Goal: Information Seeking & Learning: Learn about a topic

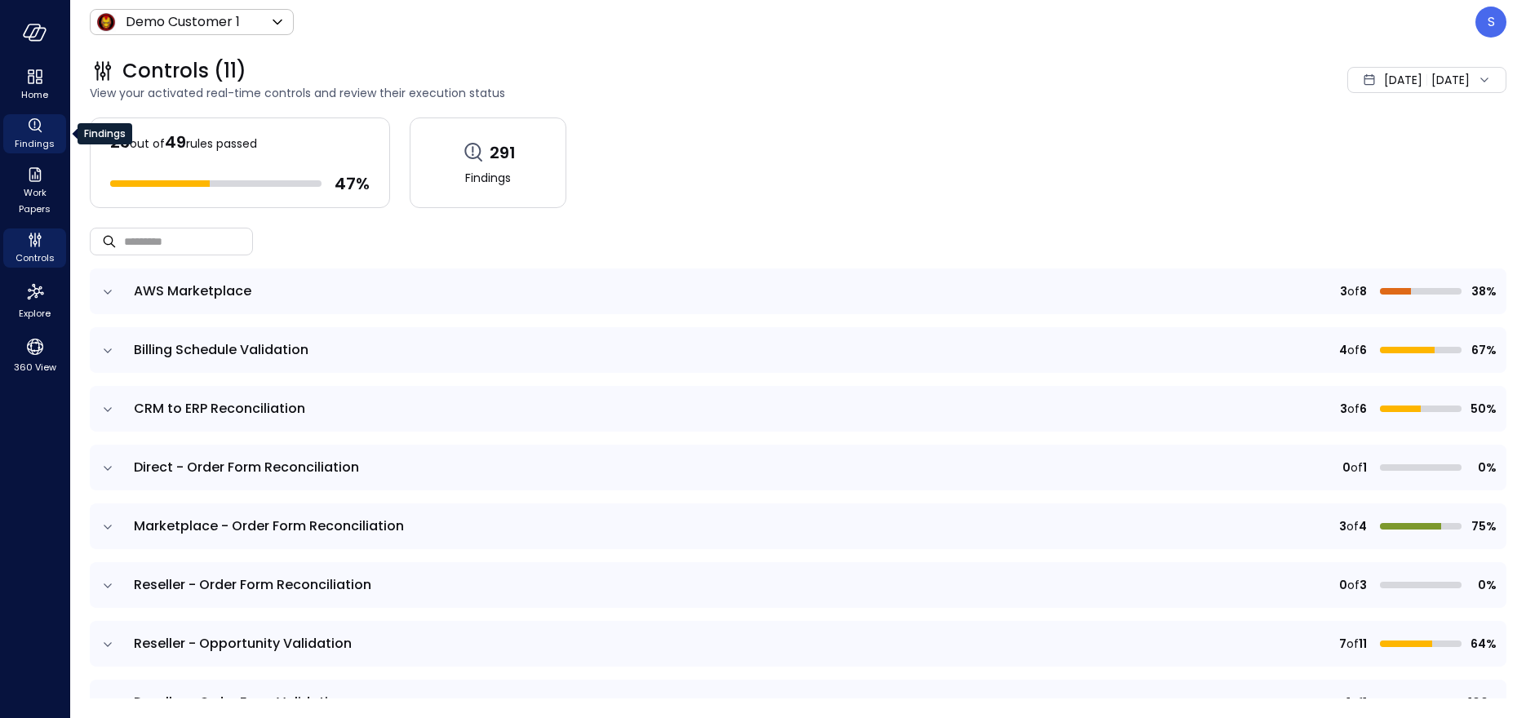
click at [31, 133] on icon "Findings" at bounding box center [35, 126] width 20 height 20
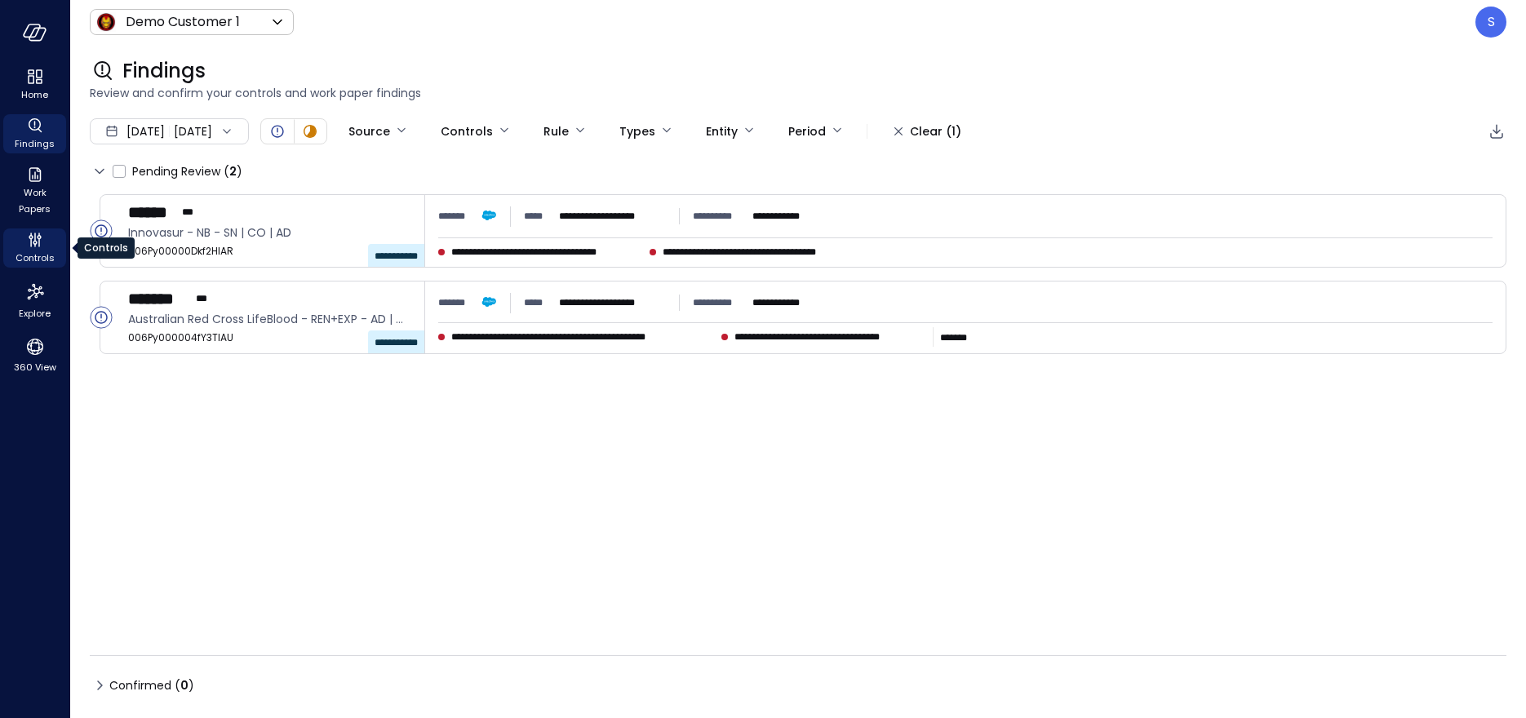
click at [32, 258] on span "Controls" at bounding box center [35, 258] width 39 height 16
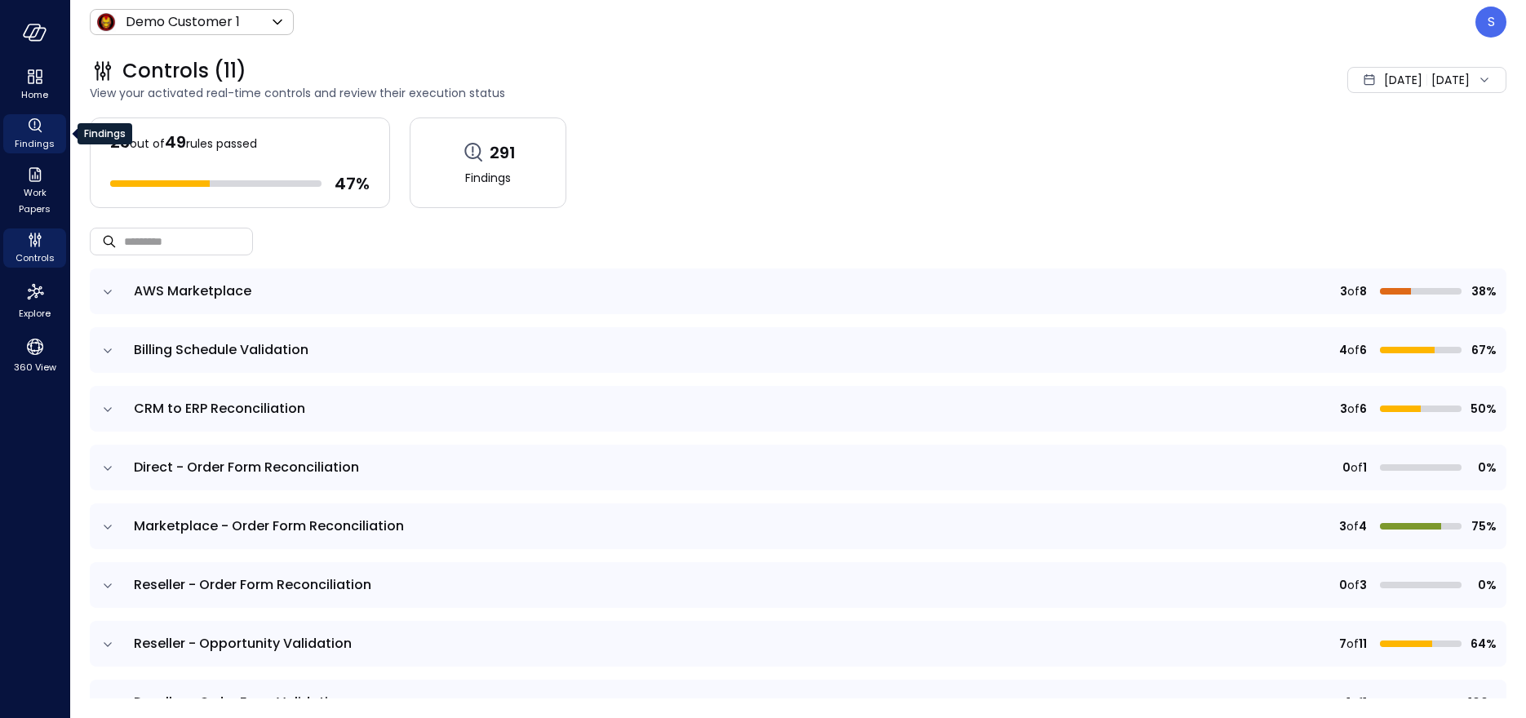
click at [36, 140] on span "Findings" at bounding box center [35, 143] width 40 height 16
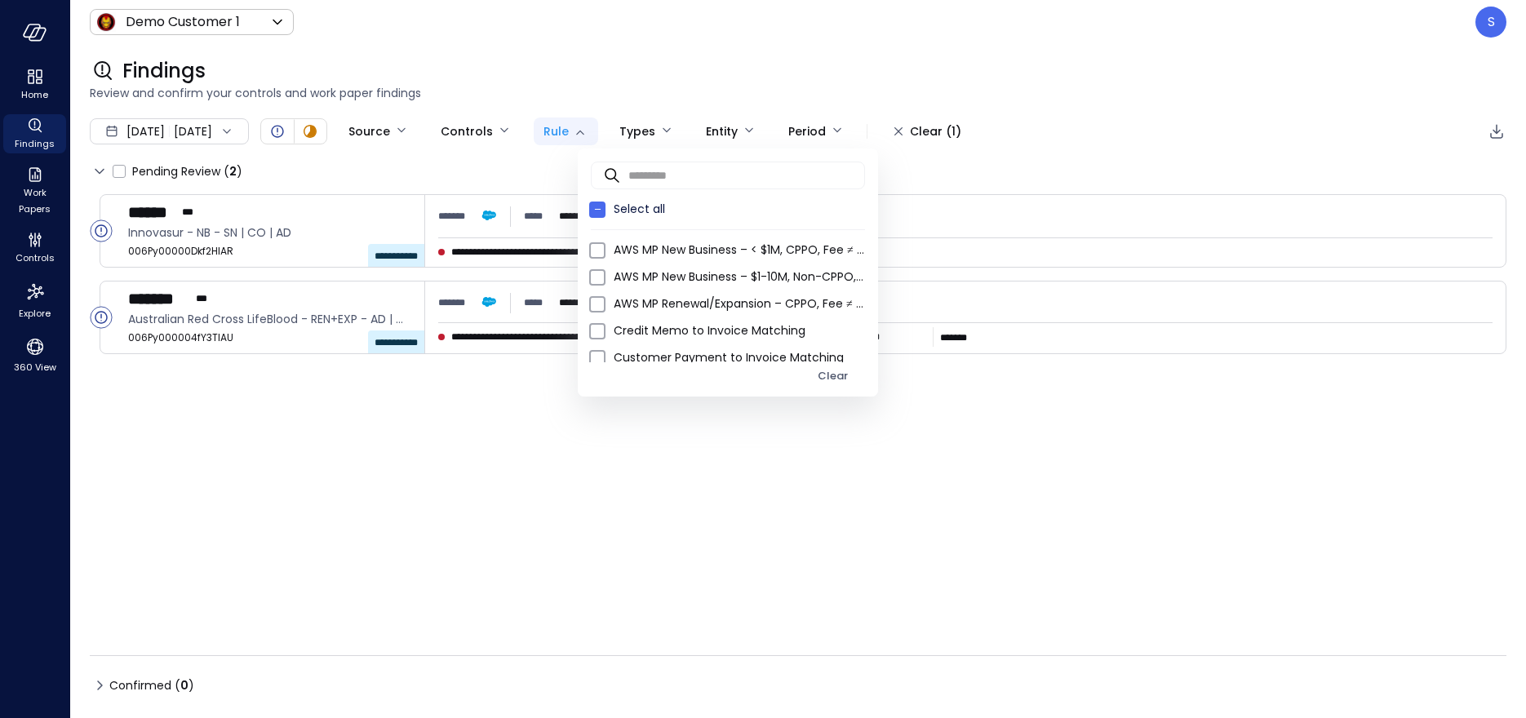
click at [623, 128] on body "**********" at bounding box center [763, 359] width 1526 height 718
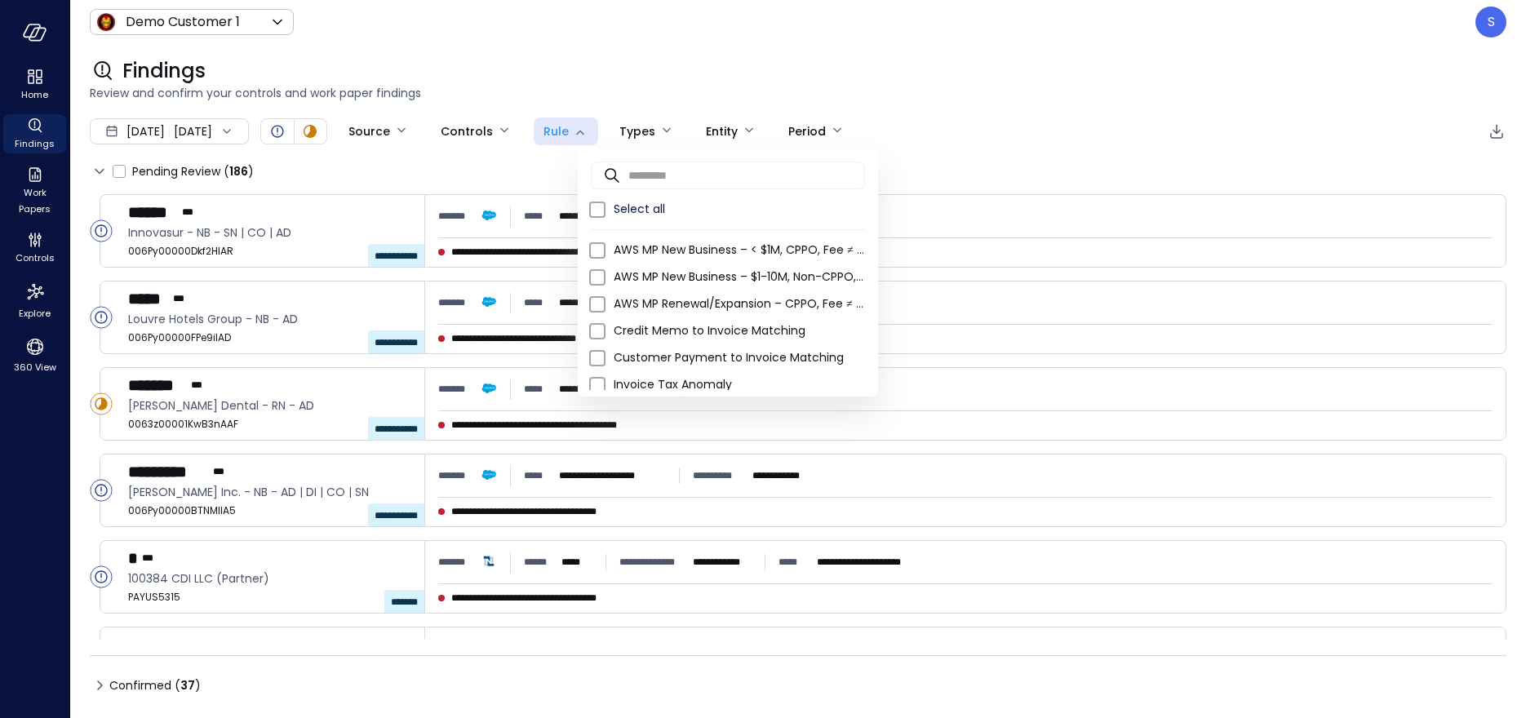
click at [33, 255] on div at bounding box center [763, 359] width 1526 height 718
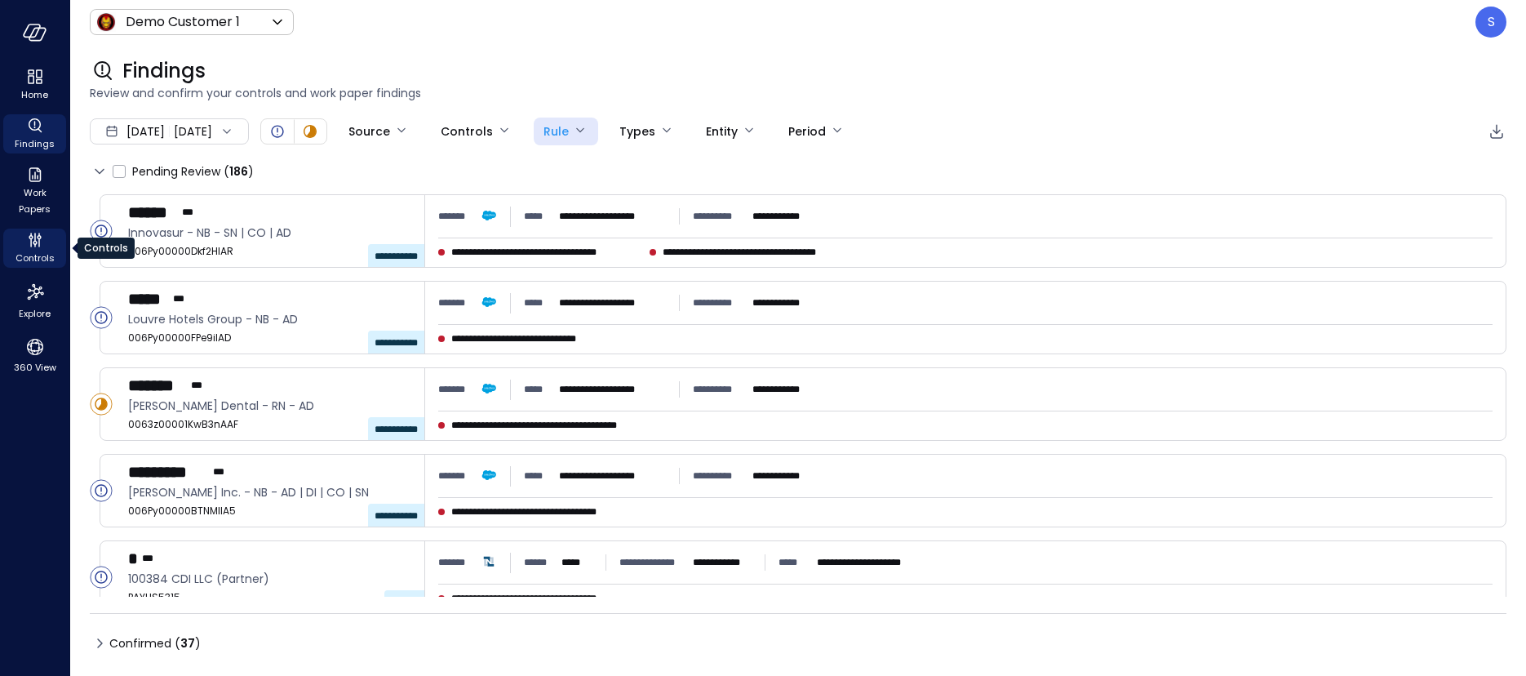
click at [22, 245] on div "Controls" at bounding box center [34, 247] width 63 height 39
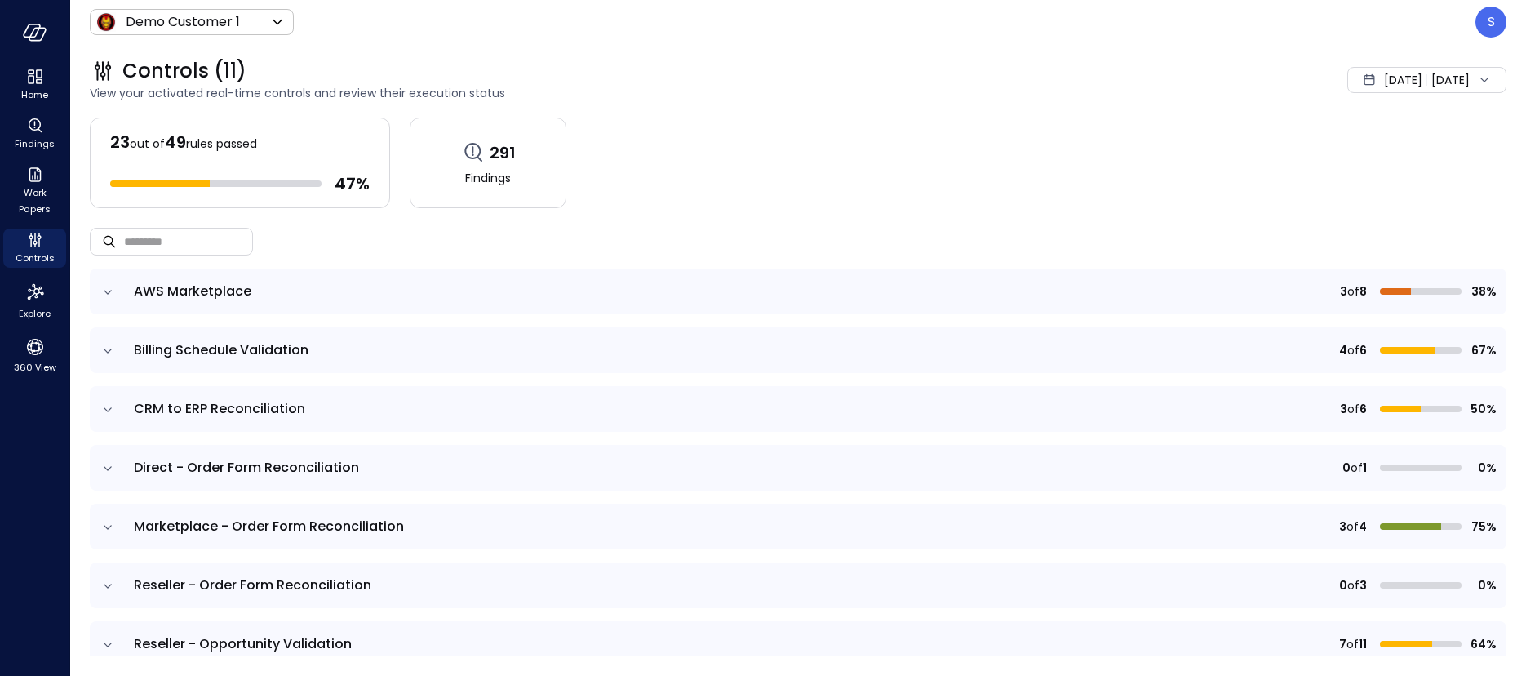
click at [107, 292] on icon "expand row" at bounding box center [108, 292] width 8 height 4
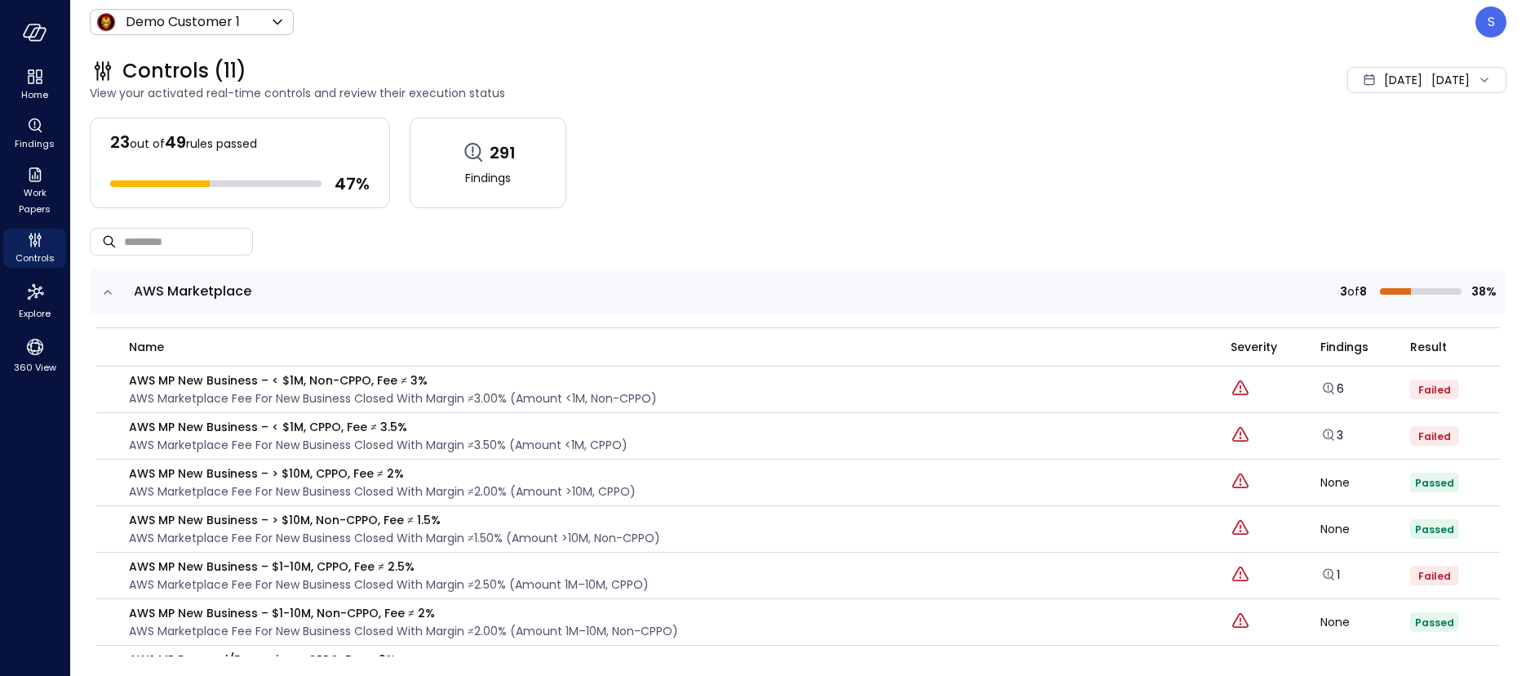
click at [107, 292] on icon "expand row" at bounding box center [108, 292] width 16 height 16
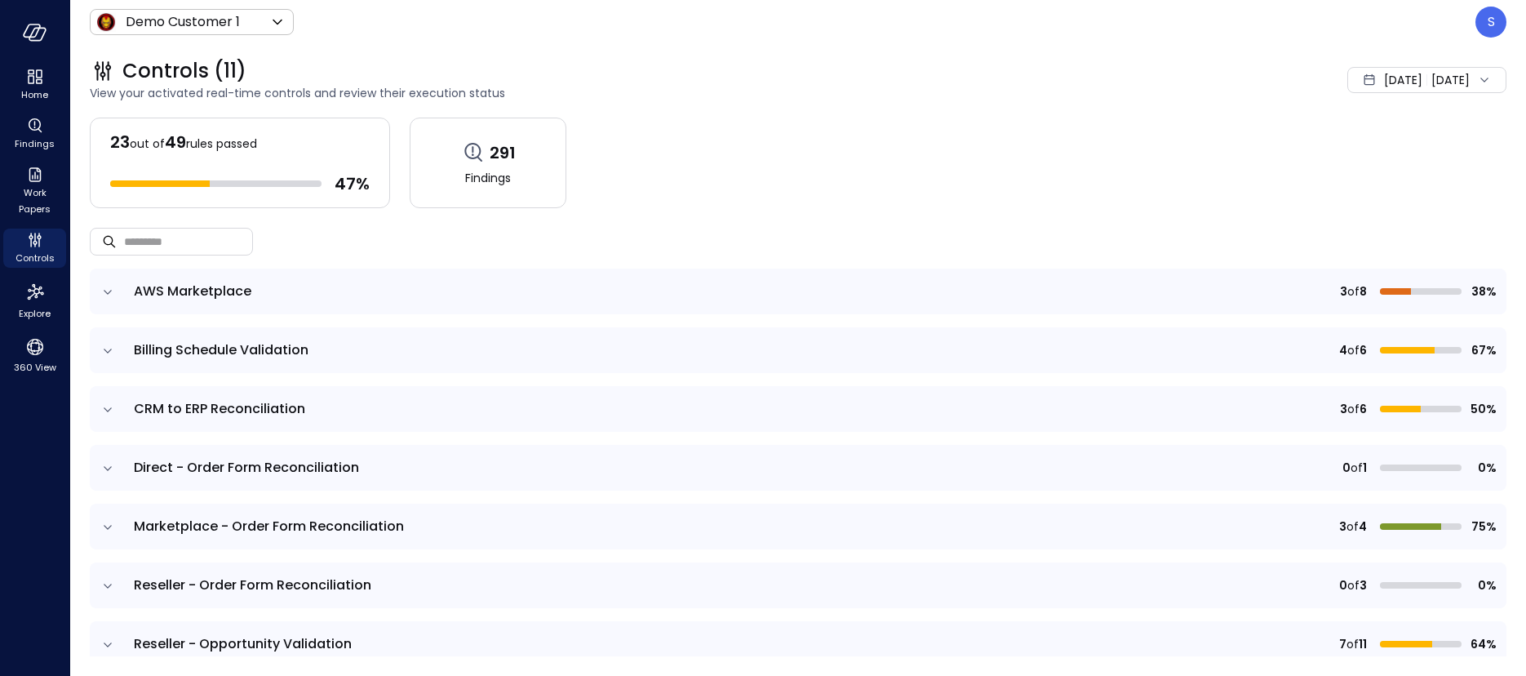
click at [108, 410] on icon "expand row" at bounding box center [108, 409] width 8 height 4
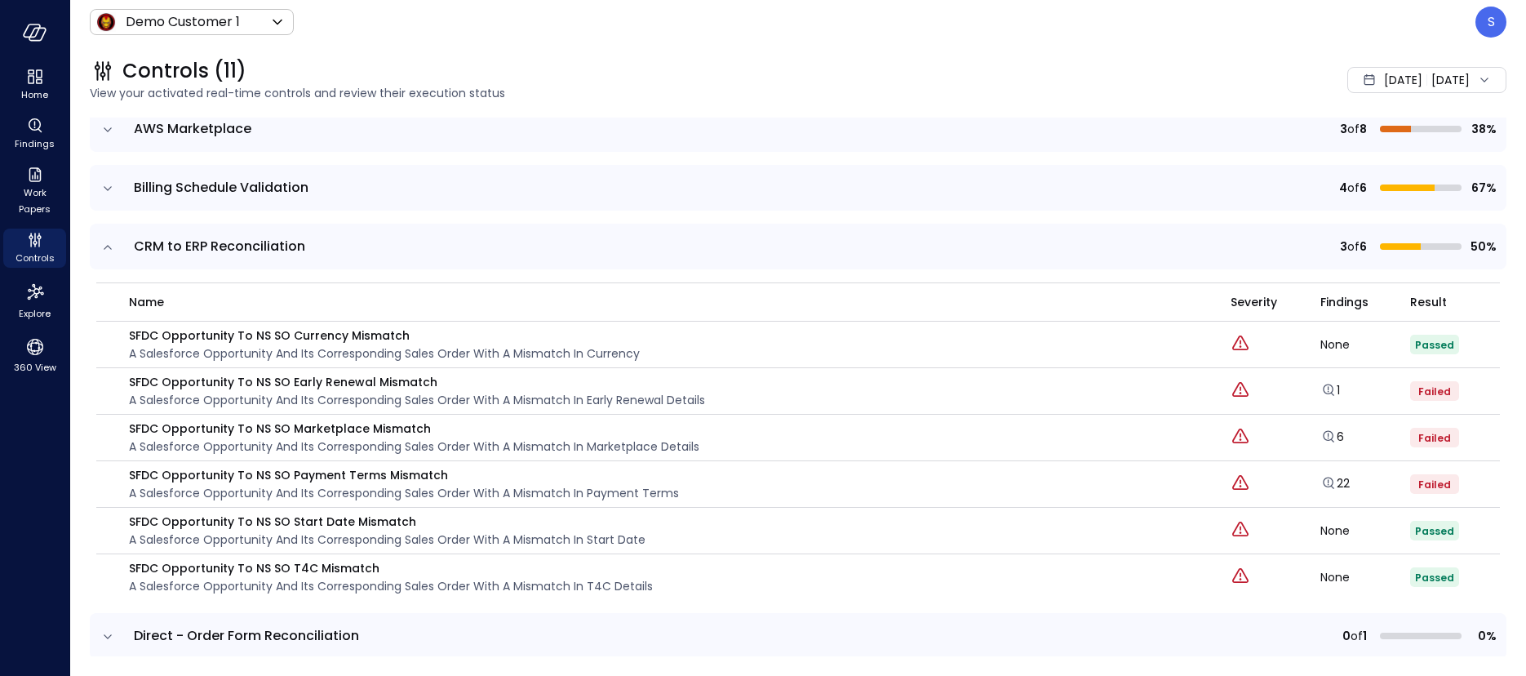
scroll to position [170, 0]
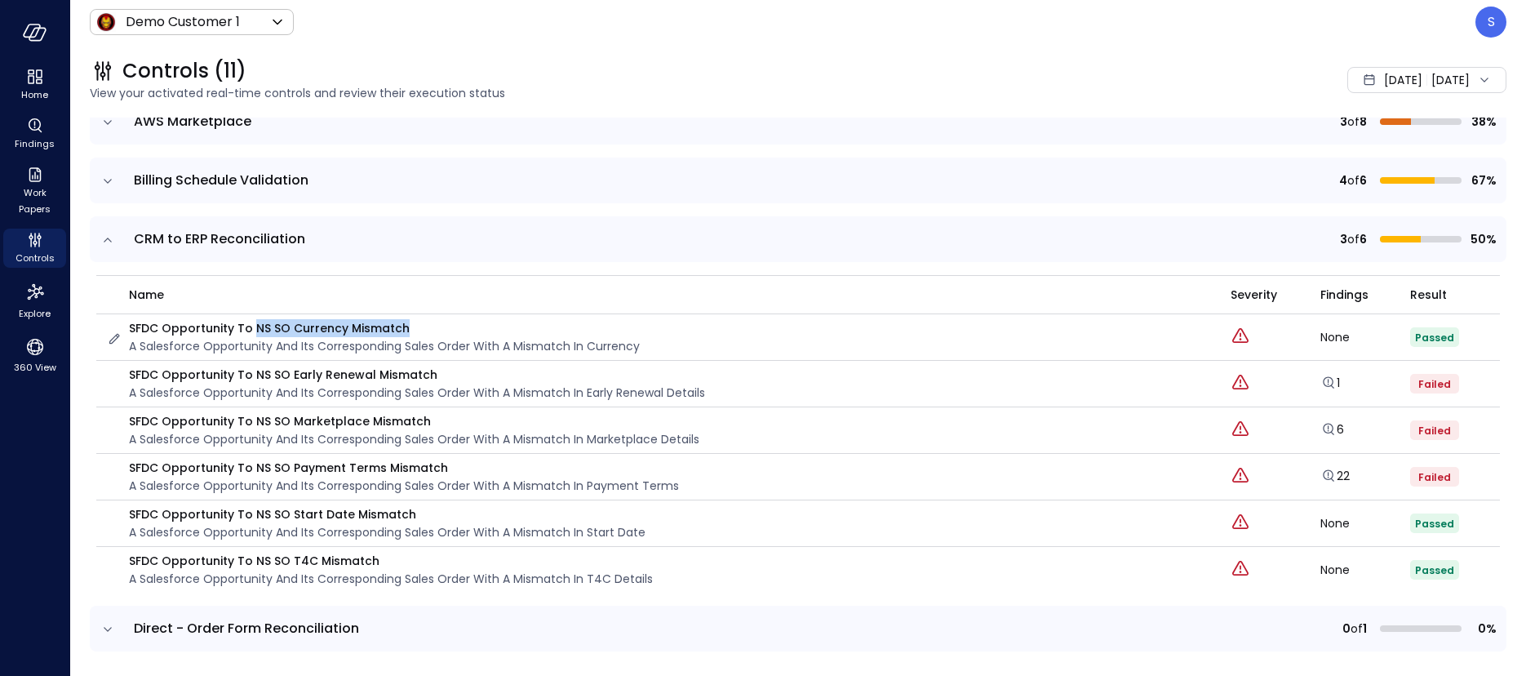
drag, startPoint x: 250, startPoint y: 328, endPoint x: 401, endPoint y: 331, distance: 151.8
click at [401, 331] on p "SFDC Opportunity to NS SO Currency Mismatch" at bounding box center [384, 328] width 511 height 18
drag, startPoint x: 250, startPoint y: 376, endPoint x: 429, endPoint y: 378, distance: 178.7
click at [429, 378] on p "SFDC Opportunity to NS SO Early Renewal Mismatch" at bounding box center [417, 375] width 576 height 18
drag, startPoint x: 252, startPoint y: 422, endPoint x: 435, endPoint y: 423, distance: 182.8
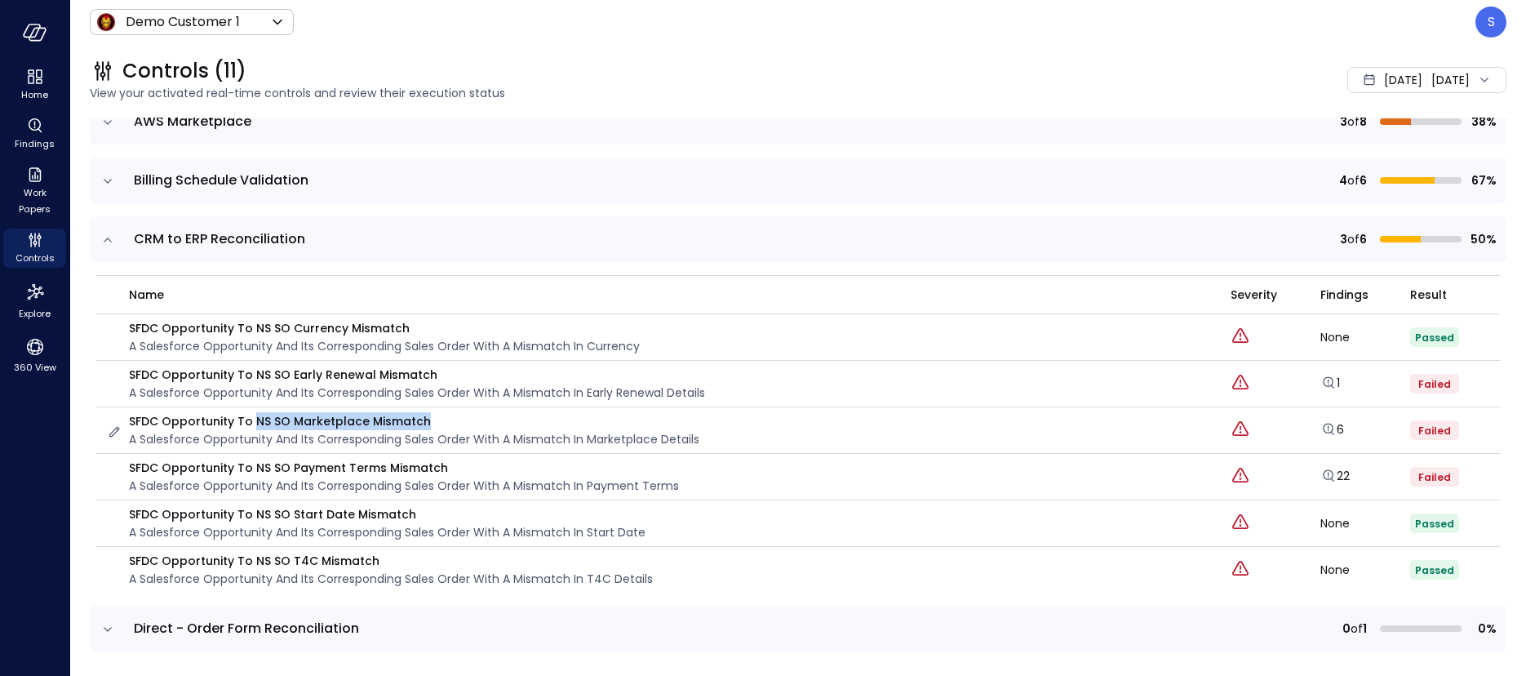
click at [435, 423] on p "SFDC Opportunity to NS SO Marketplace Mismatch" at bounding box center [414, 421] width 570 height 18
click at [108, 238] on icon "expand row" at bounding box center [108, 240] width 16 height 16
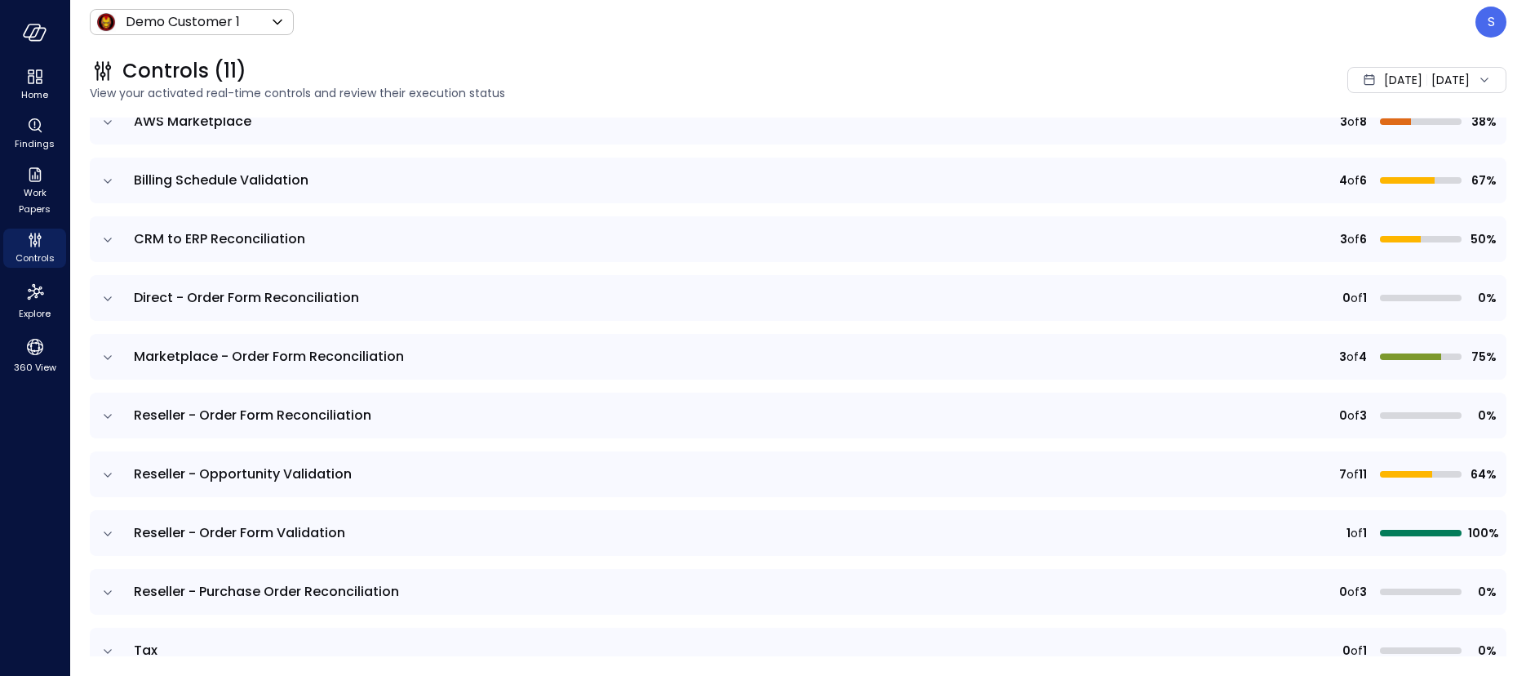
click at [104, 360] on icon "expand row" at bounding box center [108, 357] width 16 height 16
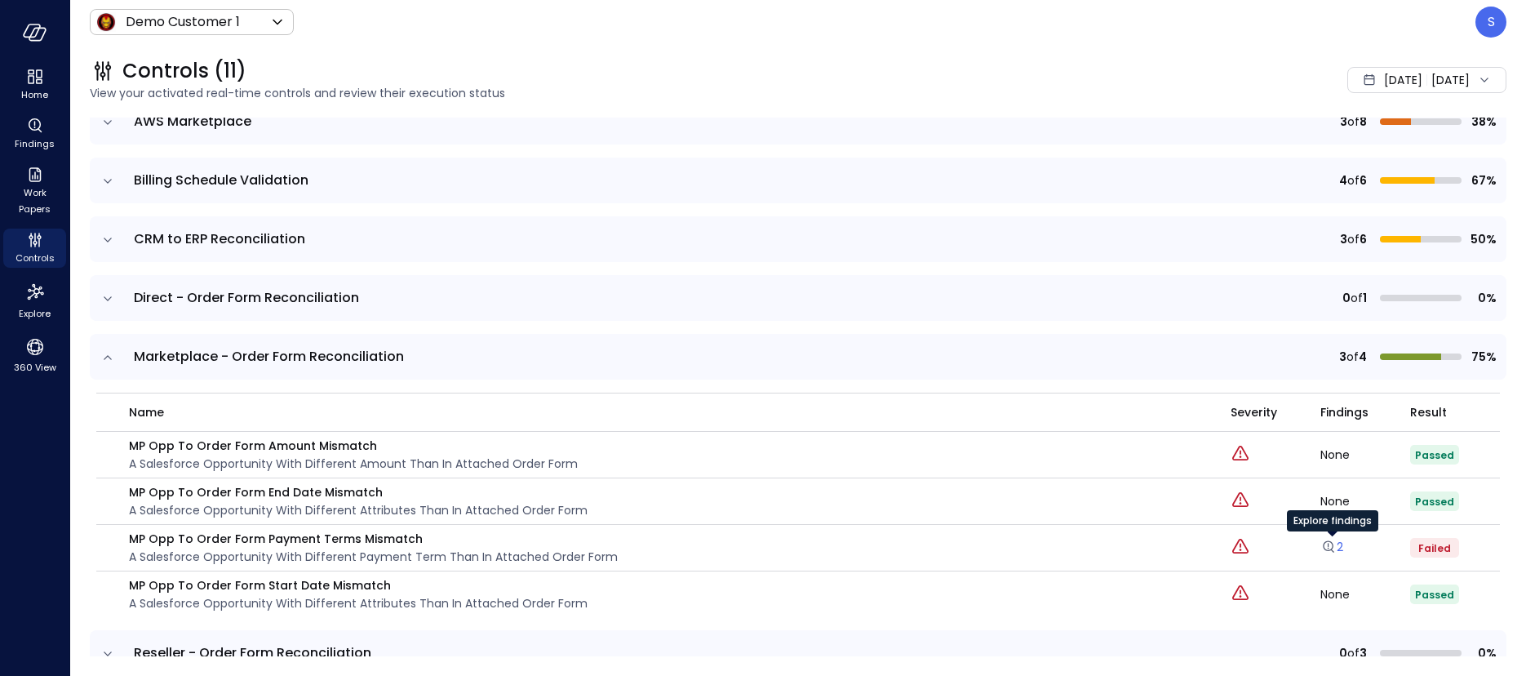
click at [1342, 547] on link "2" at bounding box center [1331, 546] width 23 height 16
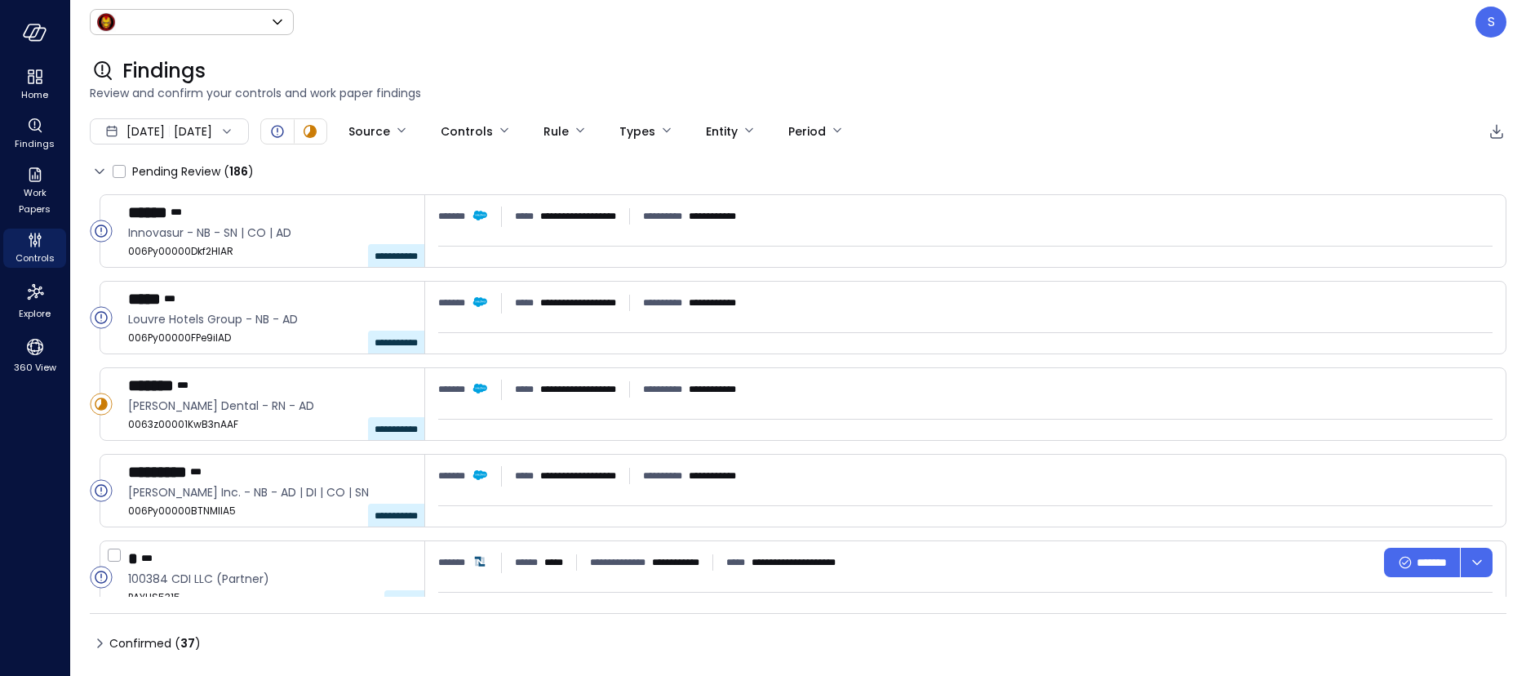
type input "*****"
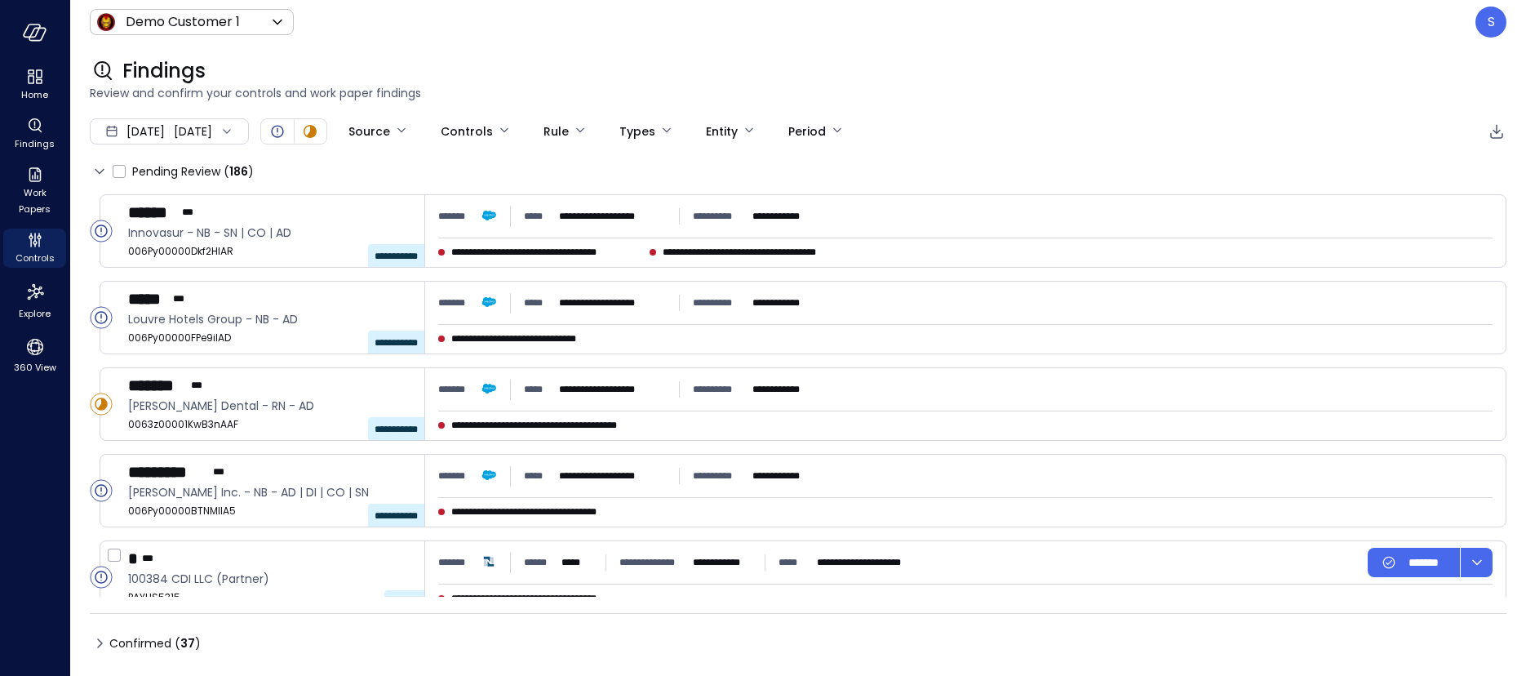
type input "****"
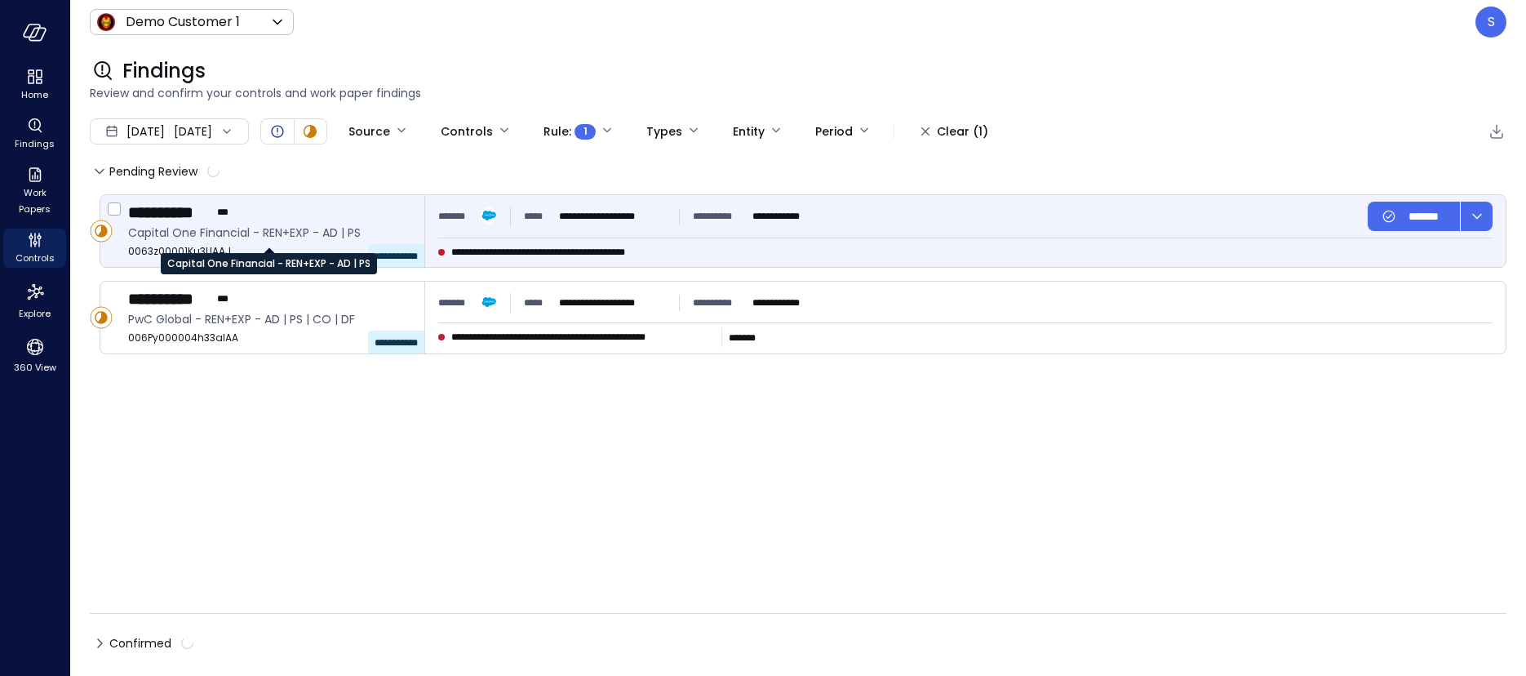
click at [257, 237] on span "Capital One Financial - REN+EXP - AD | PS" at bounding box center [269, 233] width 283 height 18
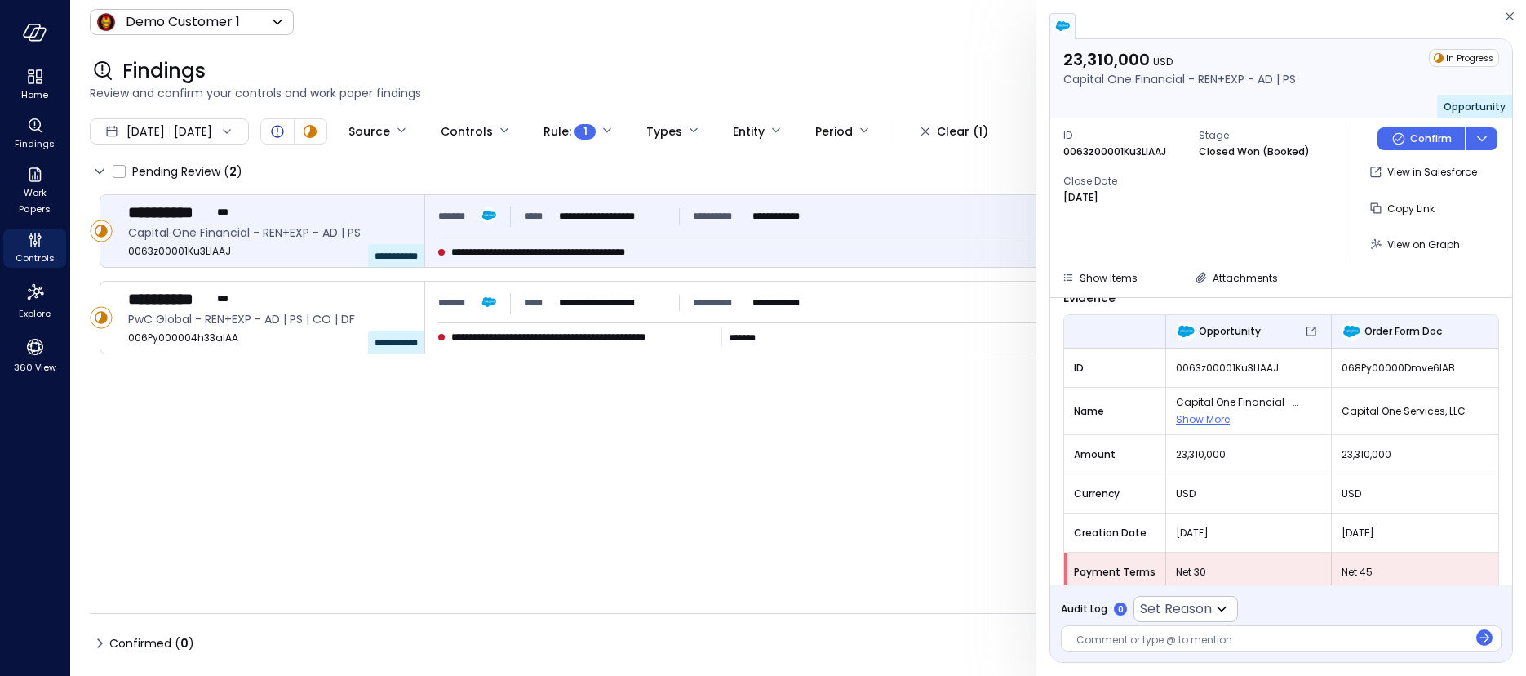
scroll to position [99, 0]
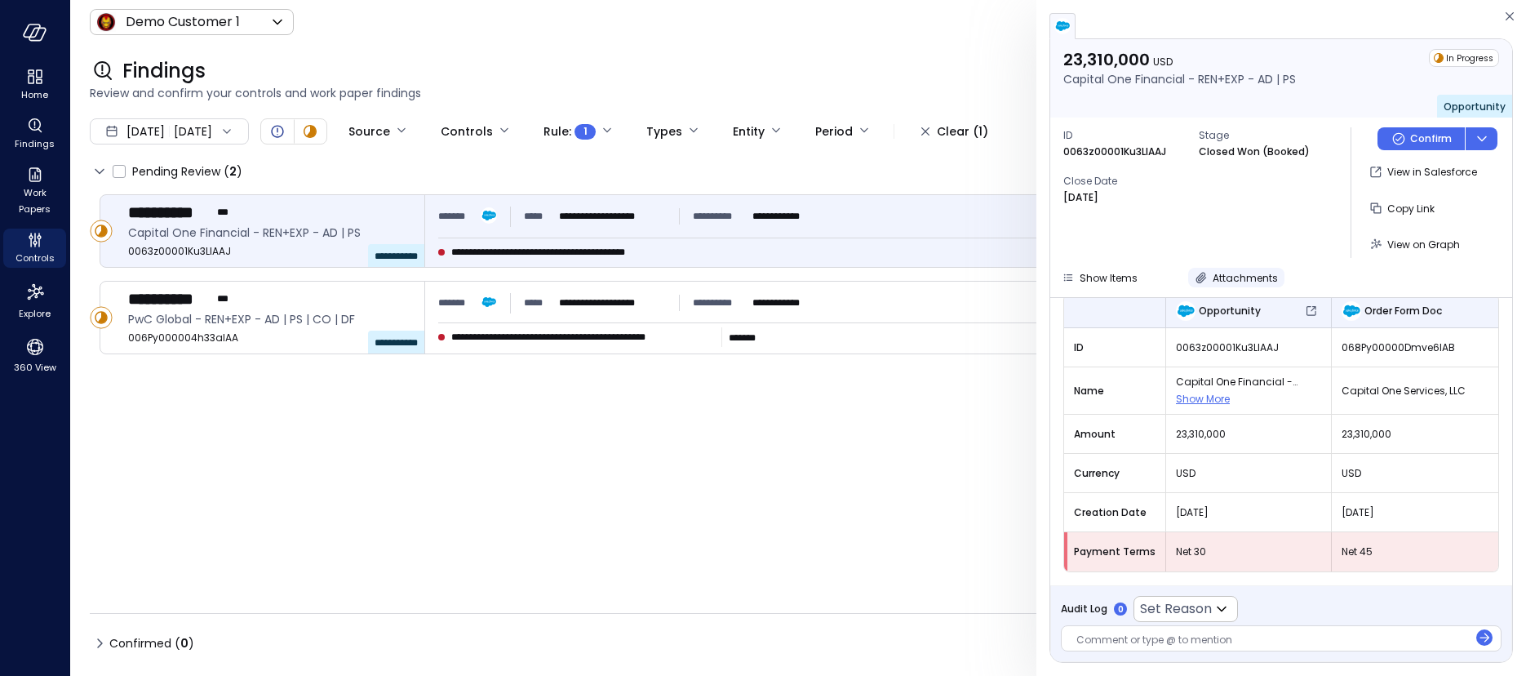
click at [1218, 277] on span "Attachments" at bounding box center [1244, 278] width 65 height 14
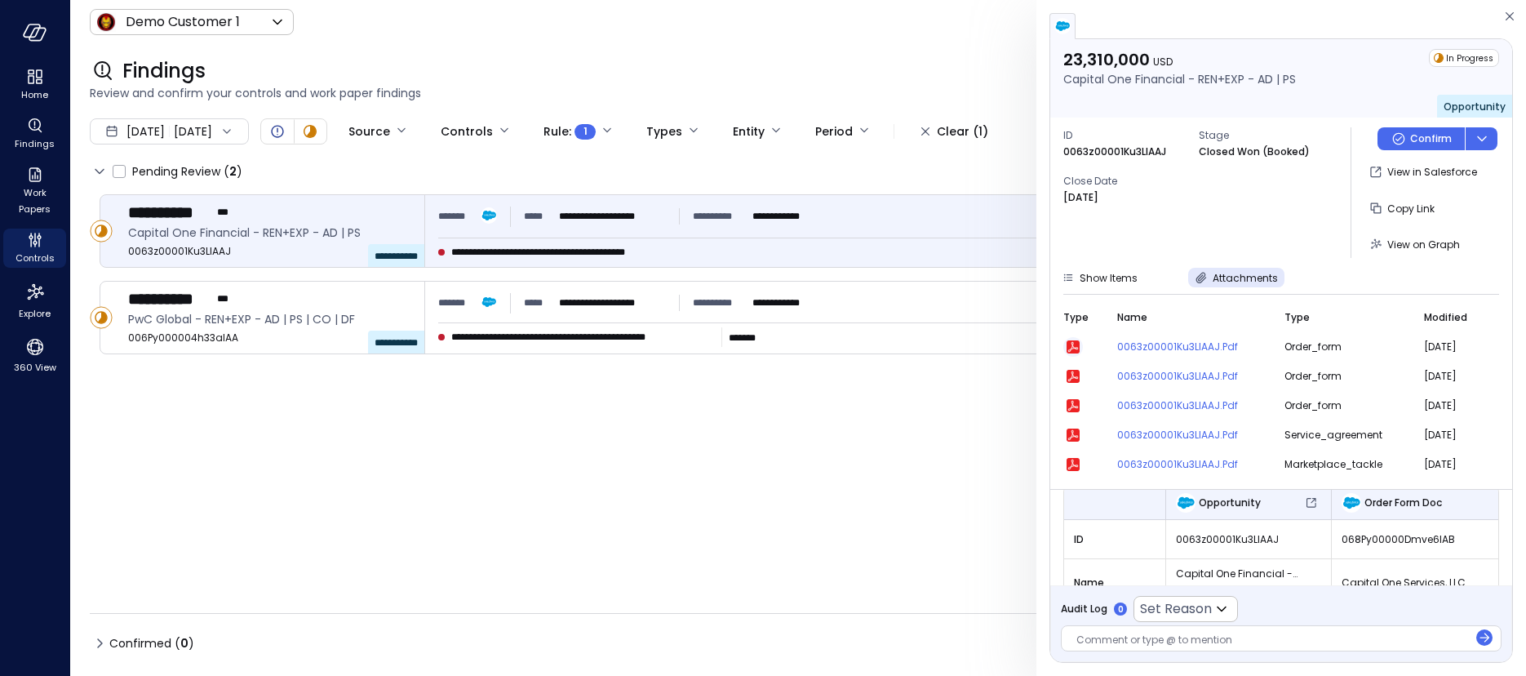
click at [1070, 345] on icon "button" at bounding box center [1072, 346] width 13 height 13
click at [1102, 640] on div at bounding box center [1272, 640] width 392 height 17
click at [1225, 607] on icon at bounding box center [1221, 609] width 10 height 6
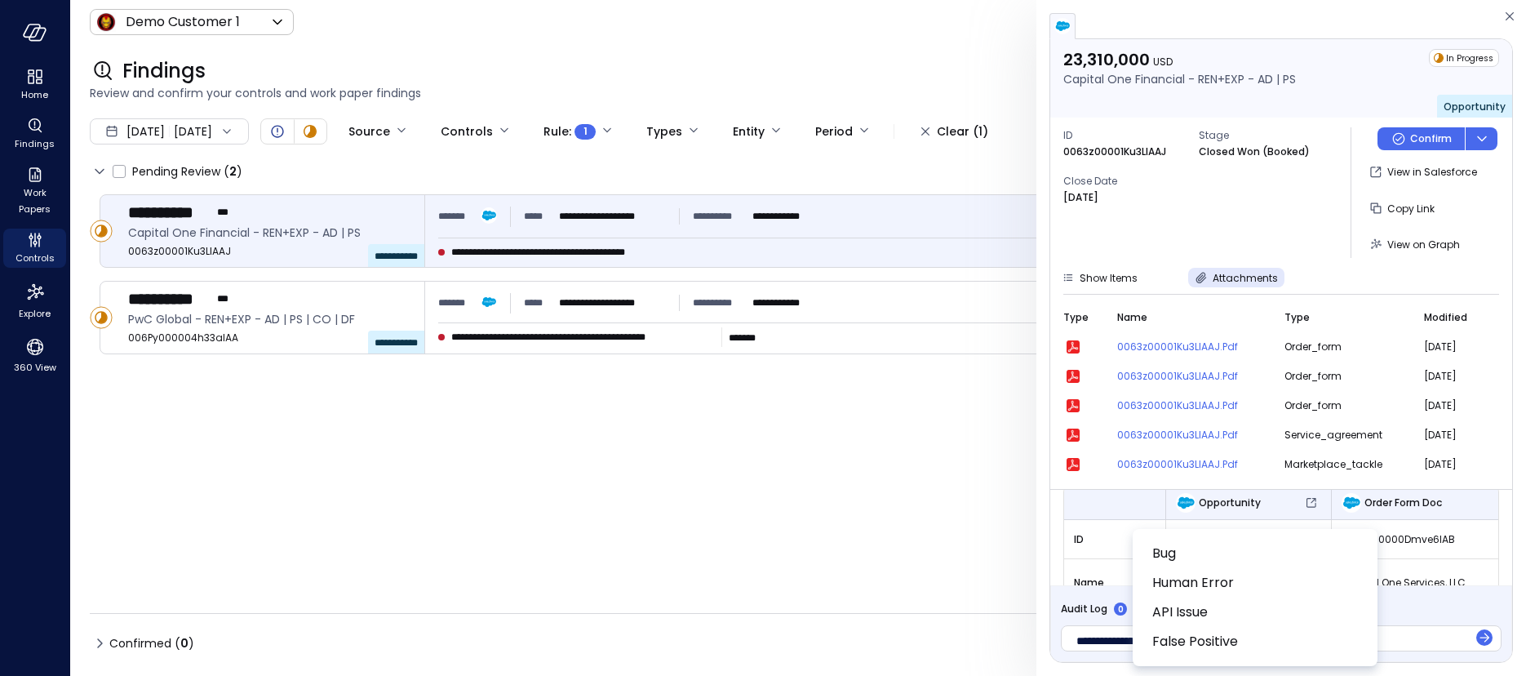
click at [1364, 79] on div at bounding box center [763, 338] width 1526 height 676
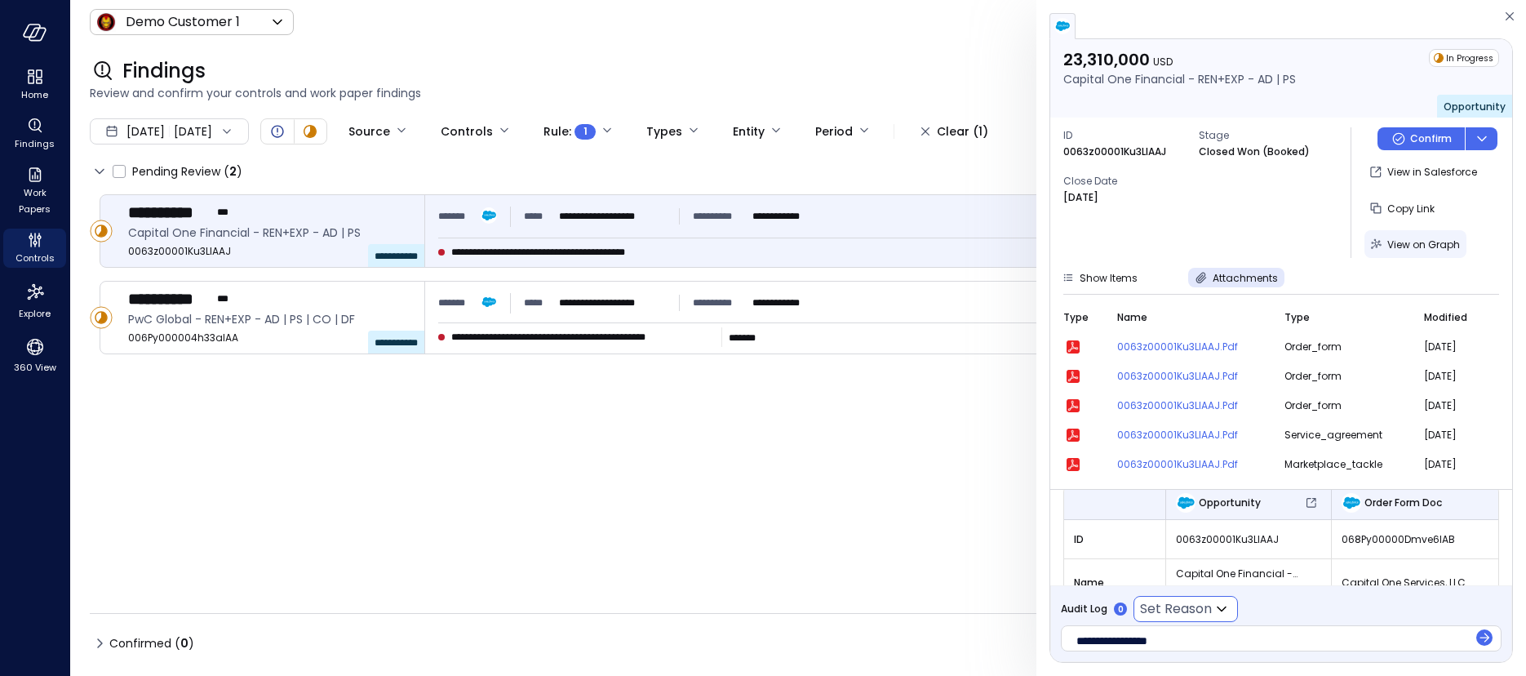
click at [1407, 246] on span "View on Graph" at bounding box center [1423, 244] width 73 height 14
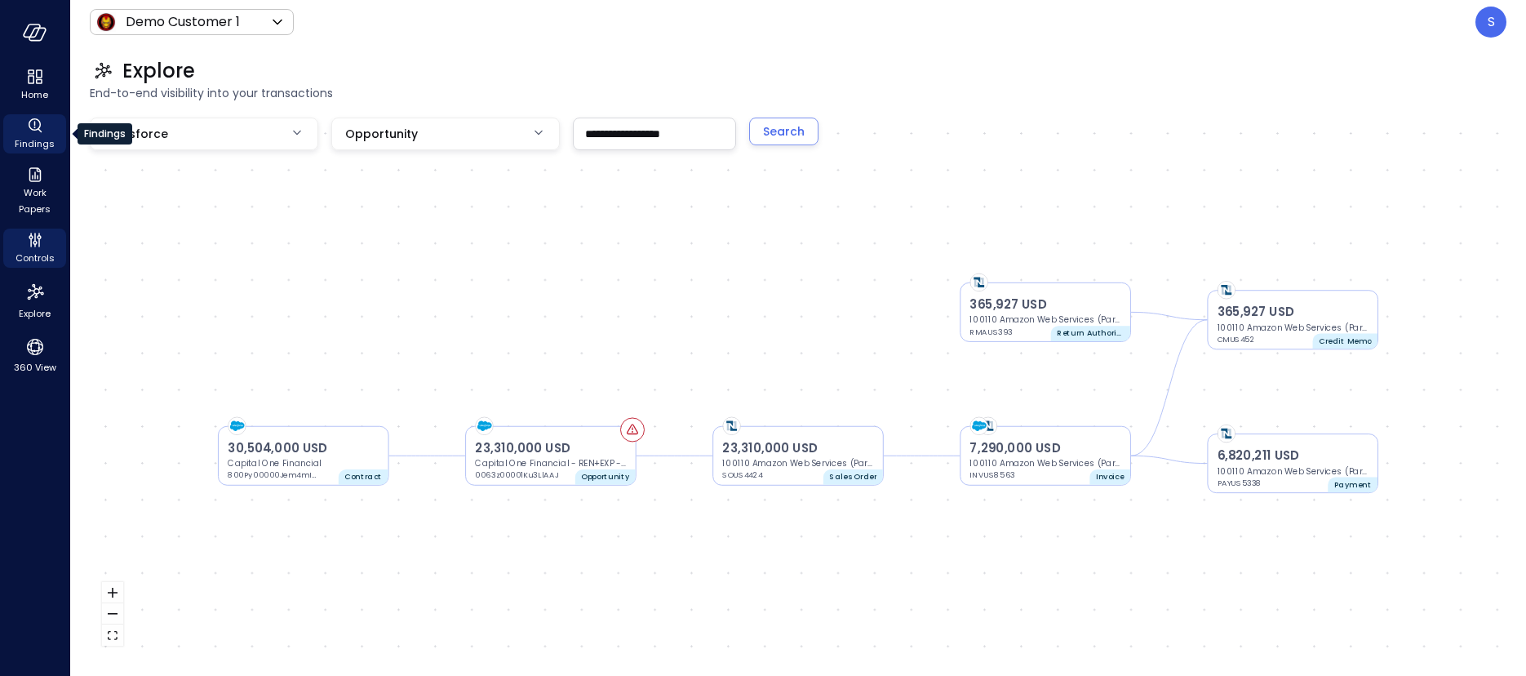
click at [40, 144] on span "Findings" at bounding box center [35, 143] width 40 height 16
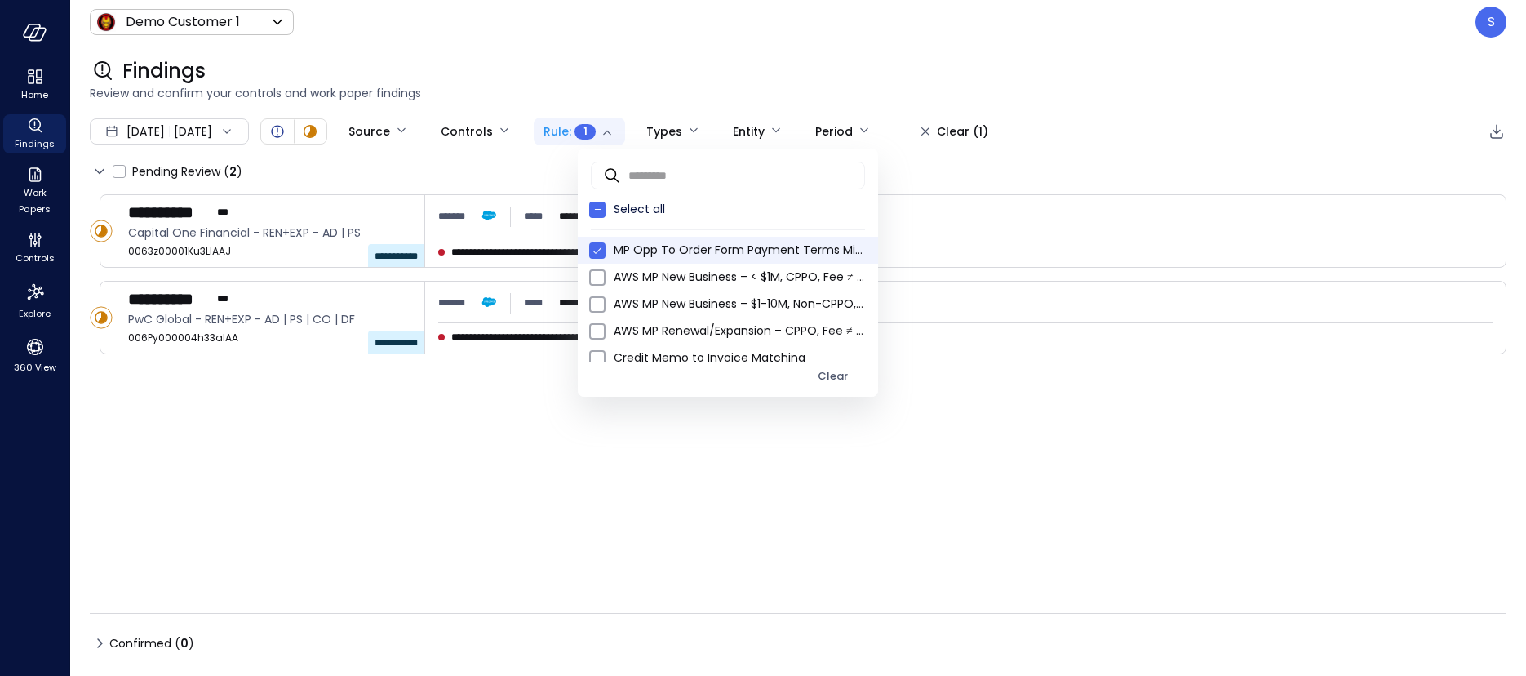
click at [649, 130] on body "**********" at bounding box center [763, 338] width 1526 height 676
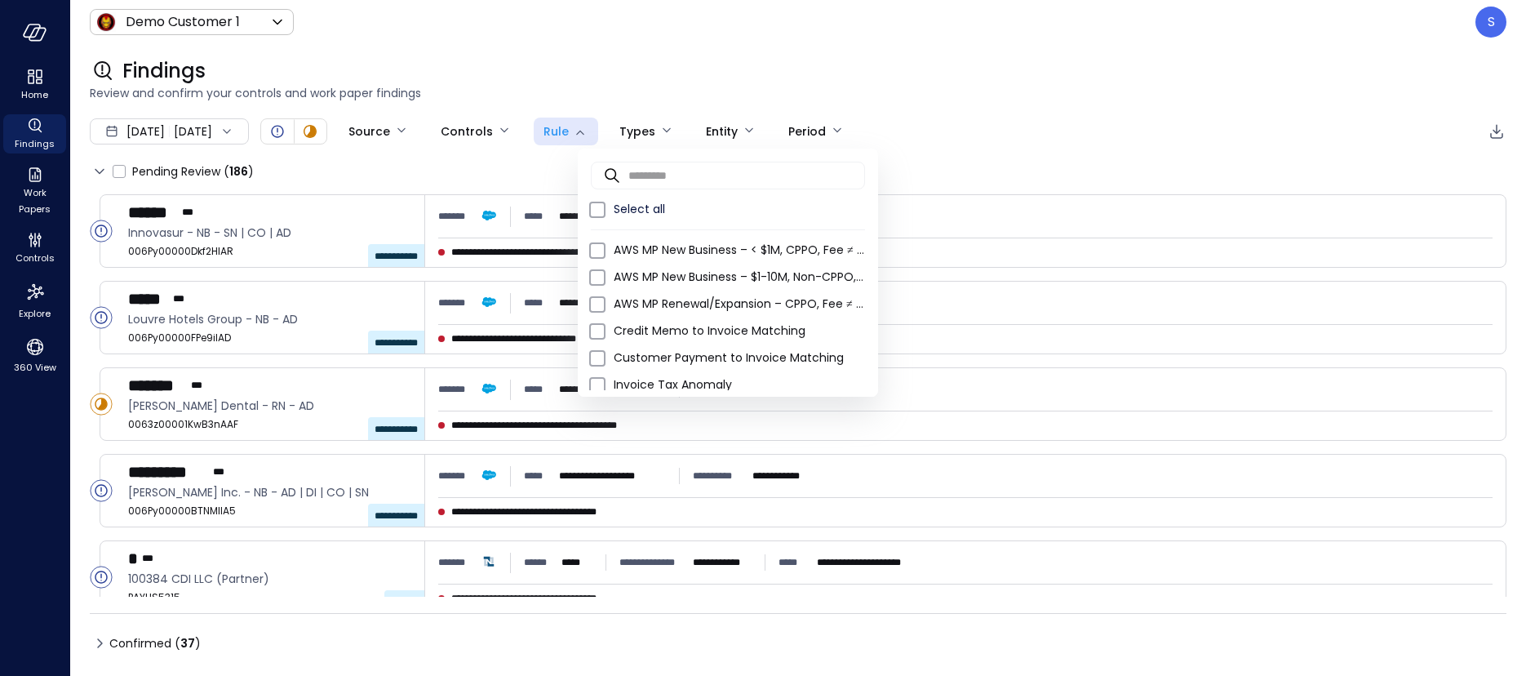
click at [411, 179] on div at bounding box center [763, 338] width 1526 height 676
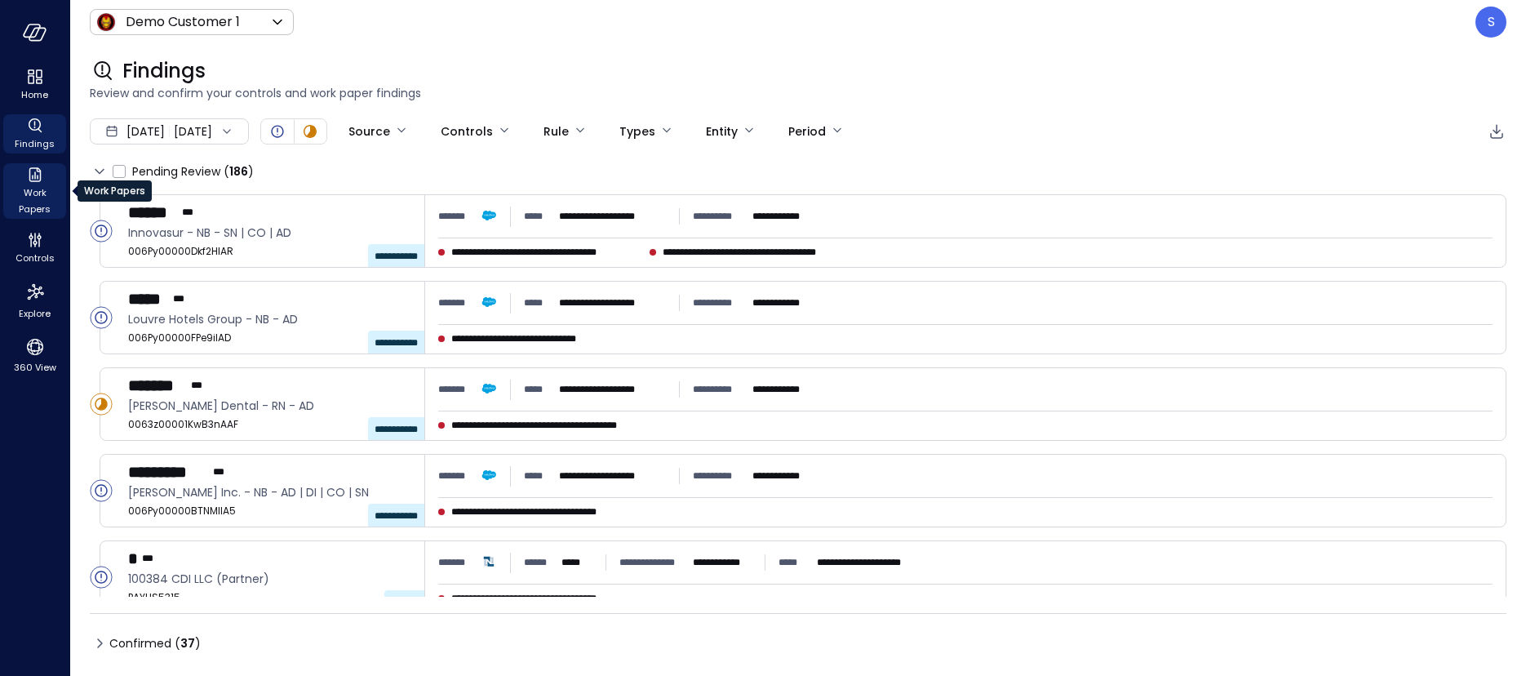
click at [30, 197] on span "Work Papers" at bounding box center [35, 200] width 50 height 33
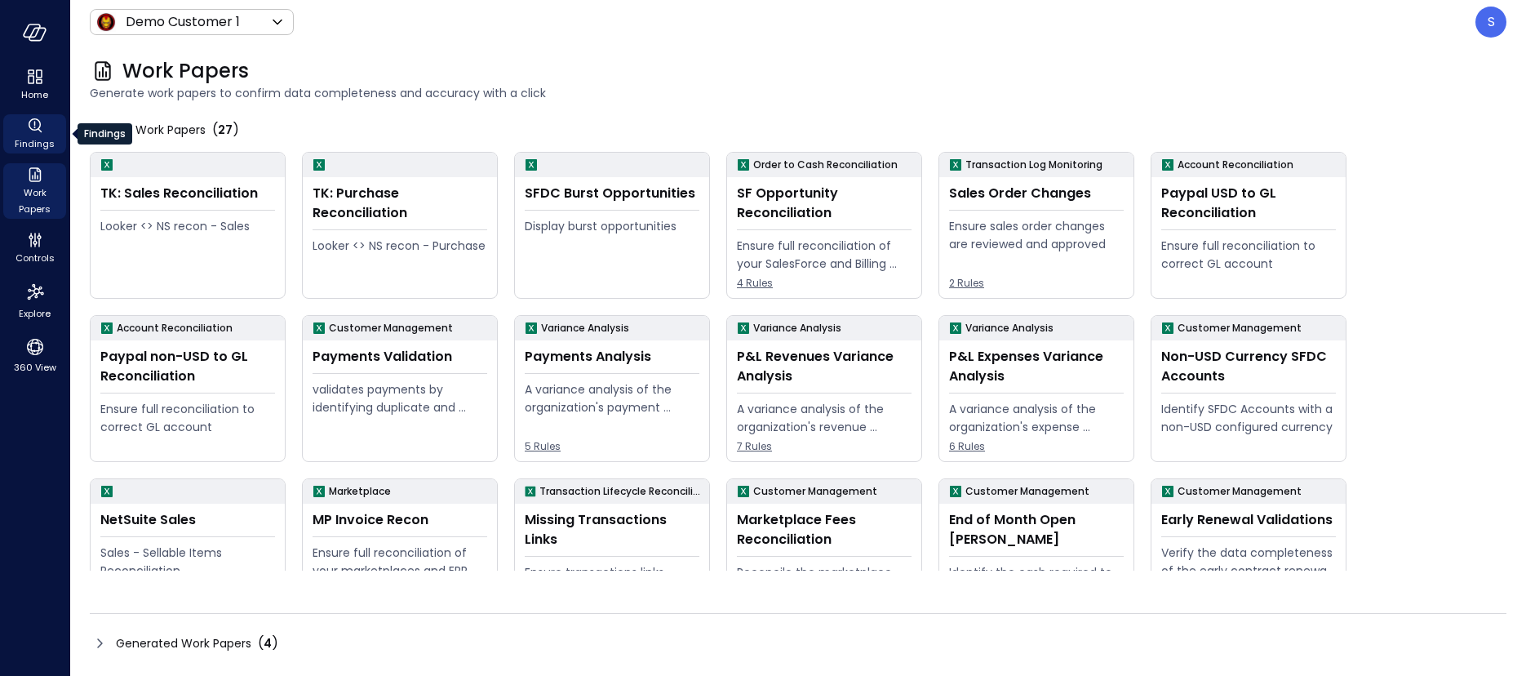
click at [33, 135] on span "Findings" at bounding box center [35, 143] width 40 height 16
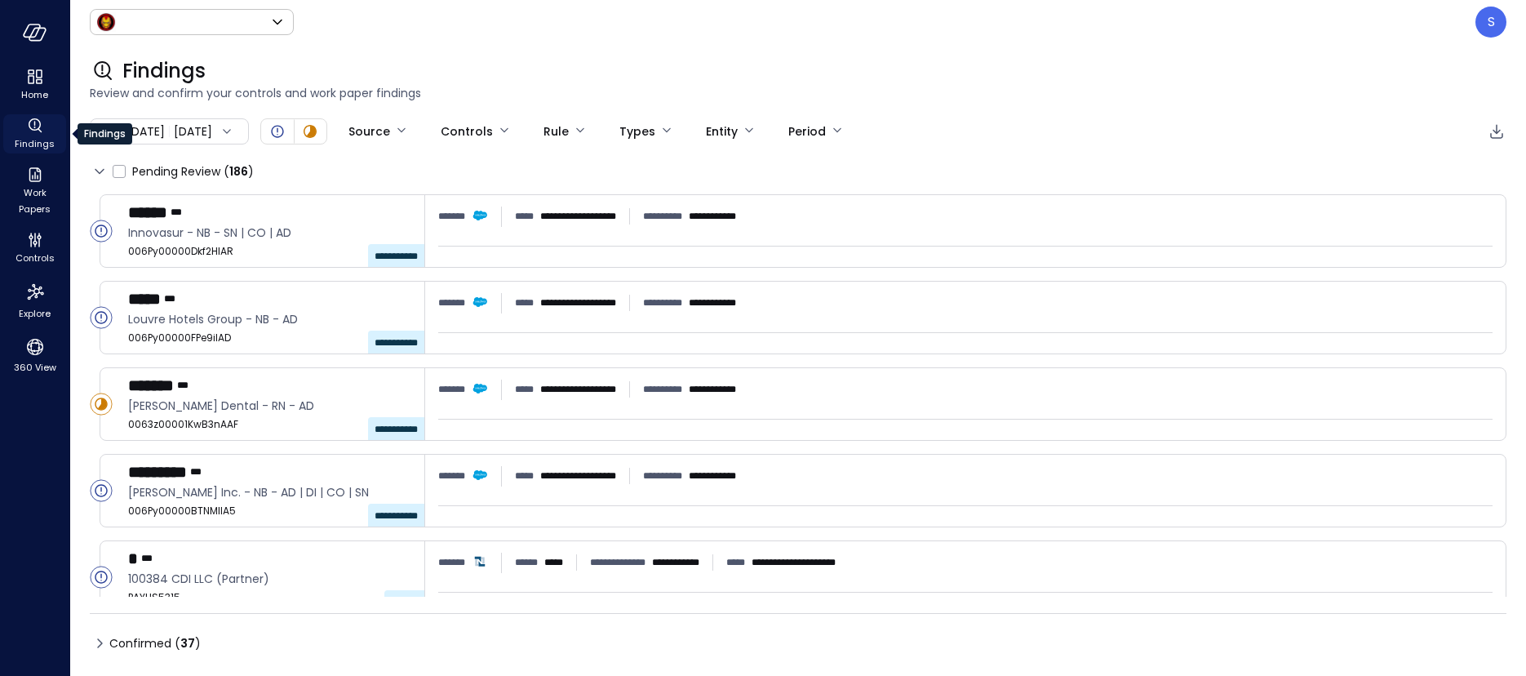
type input "*****"
